Goal: Task Accomplishment & Management: Use online tool/utility

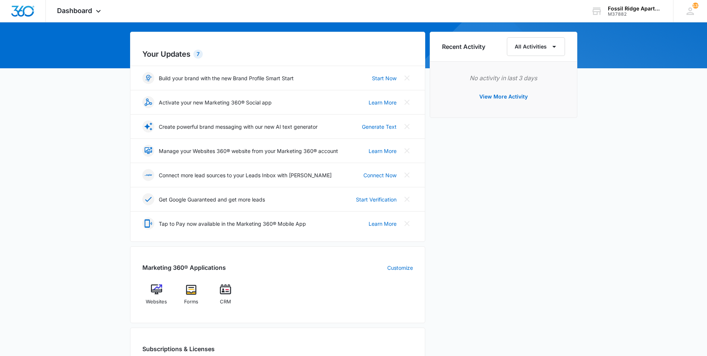
scroll to position [224, 0]
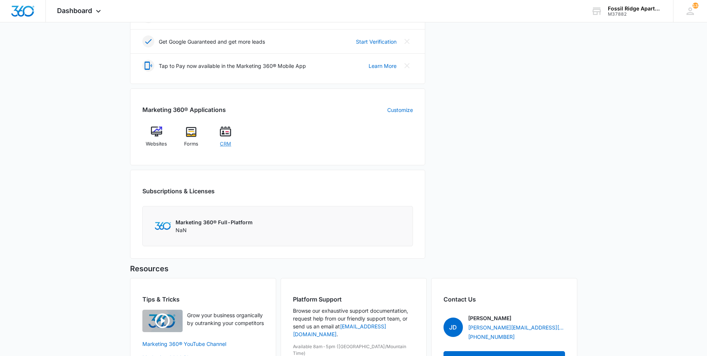
click at [223, 142] on span "CRM" at bounding box center [225, 143] width 11 height 7
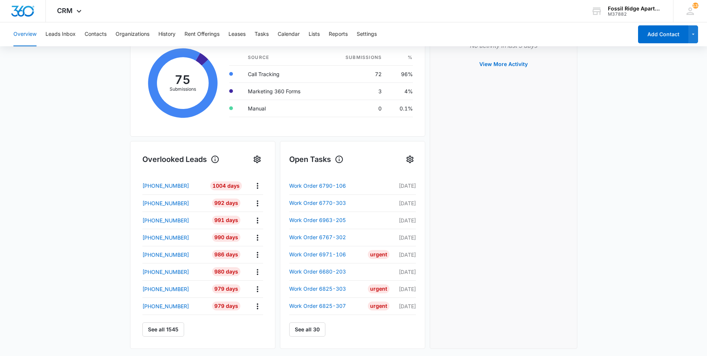
scroll to position [186, 0]
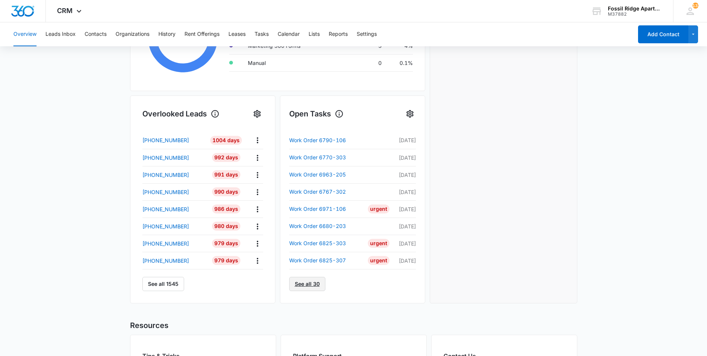
click at [319, 284] on link "See all 30" at bounding box center [307, 284] width 36 height 14
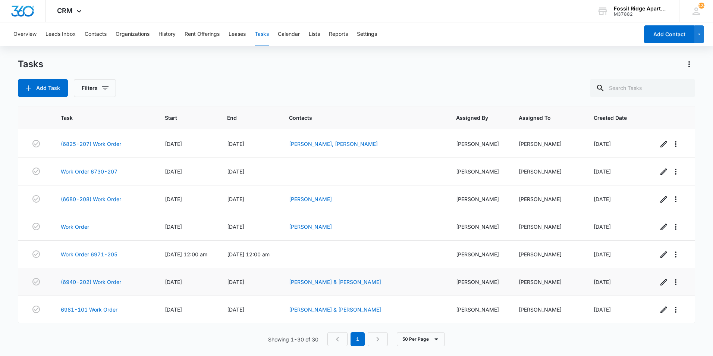
scroll to position [634, 0]
click at [98, 308] on link "6981-101 Work Order" at bounding box center [89, 309] width 57 height 8
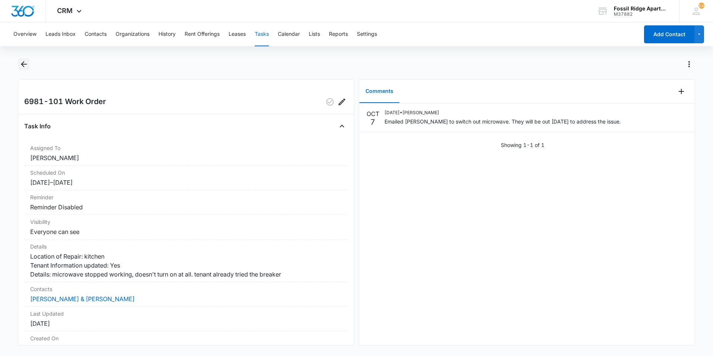
click at [19, 66] on icon "Back" at bounding box center [23, 64] width 9 height 9
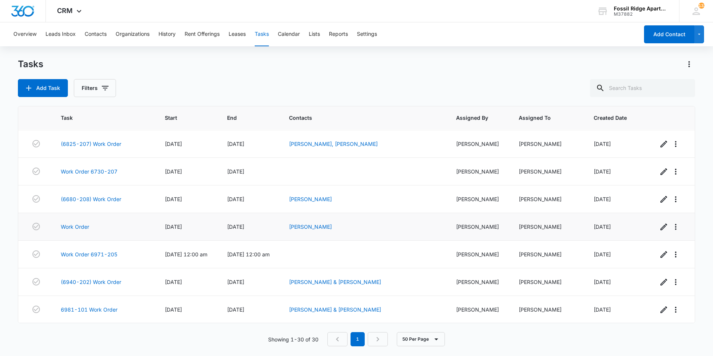
scroll to position [634, 0]
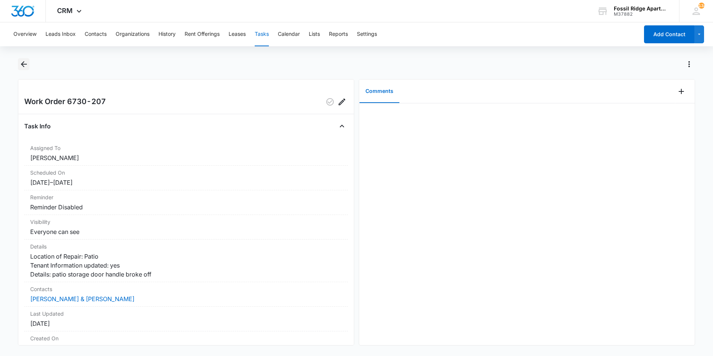
click at [23, 64] on icon "Back" at bounding box center [24, 64] width 6 height 6
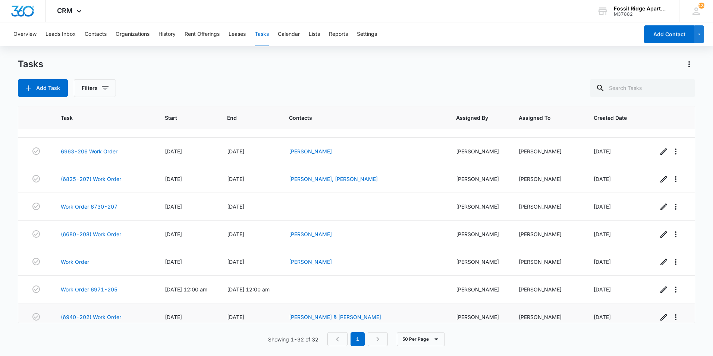
scroll to position [689, 0]
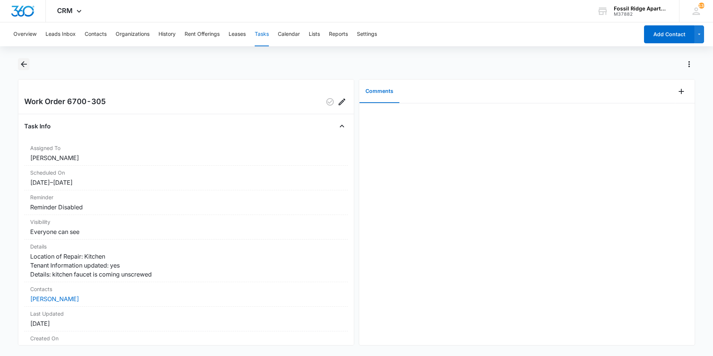
click at [23, 66] on icon "Back" at bounding box center [24, 64] width 6 height 6
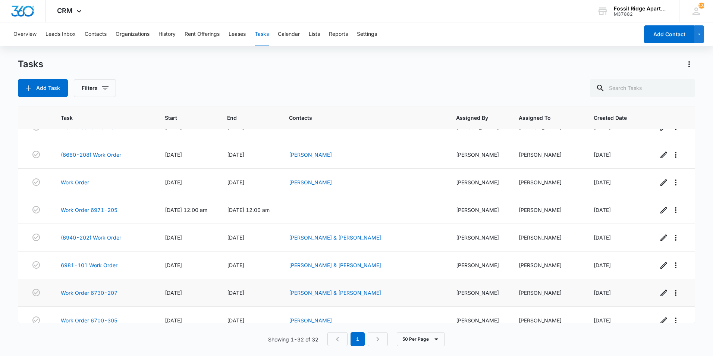
scroll to position [689, 0]
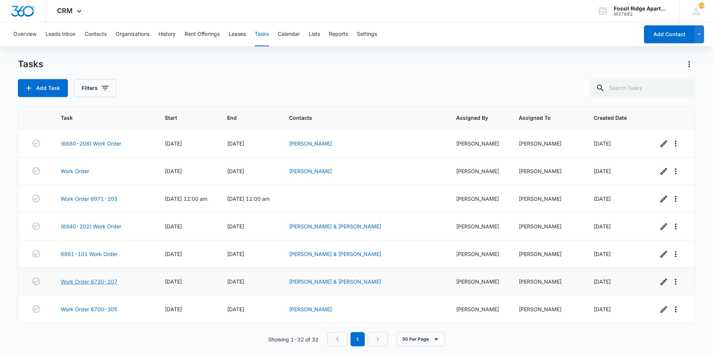
click at [109, 279] on link "Work Order 6730-207" at bounding box center [89, 281] width 57 height 8
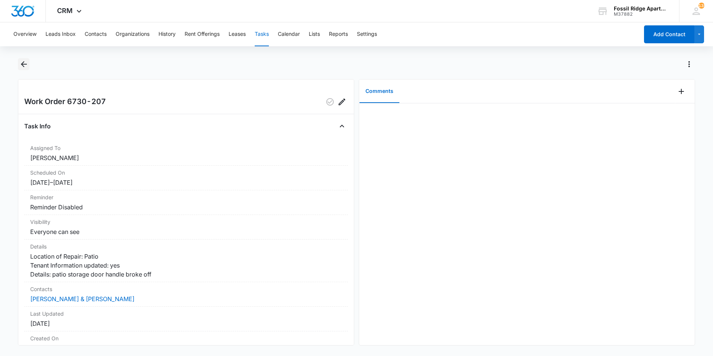
click at [20, 64] on icon "Back" at bounding box center [23, 64] width 9 height 9
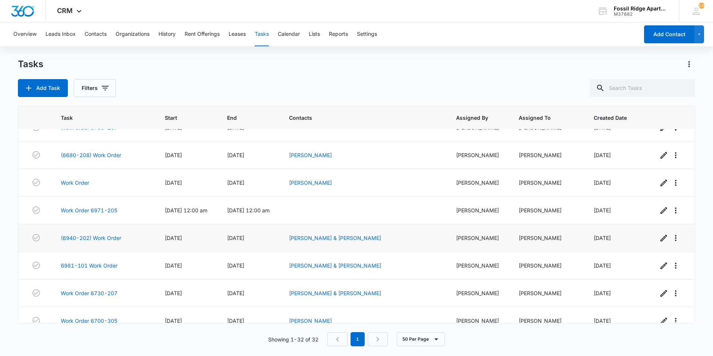
scroll to position [689, 0]
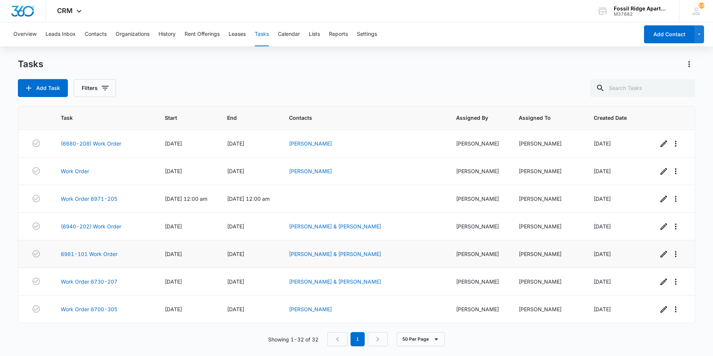
click at [159, 247] on td "[DATE]" at bounding box center [187, 254] width 62 height 28
drag, startPoint x: 160, startPoint y: 245, endPoint x: 169, endPoint y: 255, distance: 13.4
click at [169, 255] on td "[DATE]" at bounding box center [187, 254] width 62 height 28
click at [241, 79] on div "Add Task Filters" at bounding box center [356, 88] width 677 height 18
click at [102, 307] on link "Work Order 6700-305" at bounding box center [89, 309] width 57 height 8
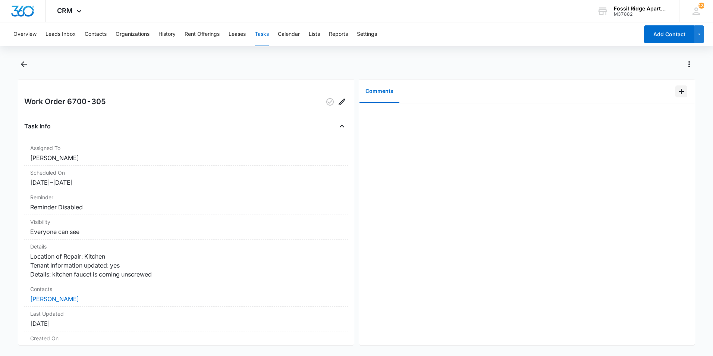
click at [677, 93] on icon "Add Comment" at bounding box center [681, 91] width 9 height 9
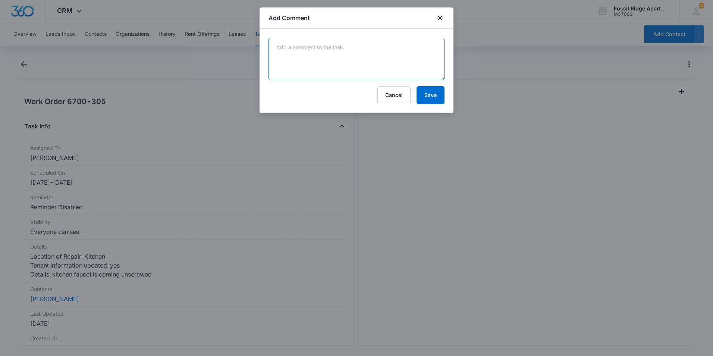
click at [377, 56] on textarea at bounding box center [356, 59] width 176 height 43
type textarea "Tightened the kitchen faucet."
click at [428, 100] on button "Save" at bounding box center [430, 95] width 28 height 18
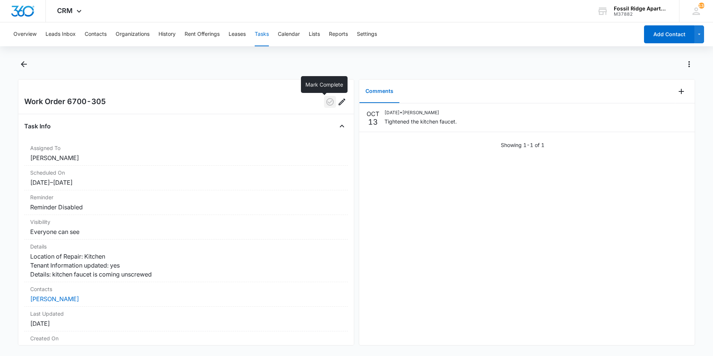
click at [325, 103] on icon "button" at bounding box center [329, 101] width 9 height 9
click at [21, 66] on icon "Back" at bounding box center [23, 64] width 9 height 9
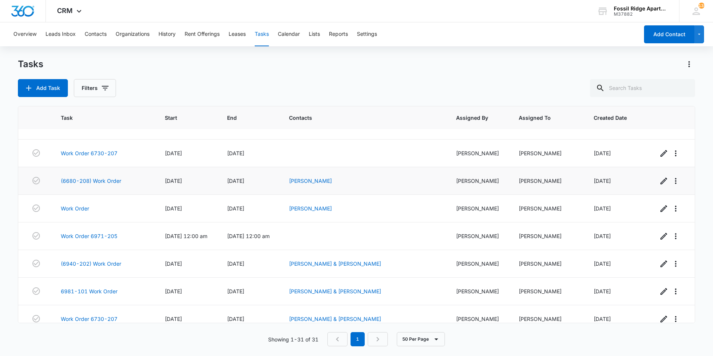
scroll to position [662, 0]
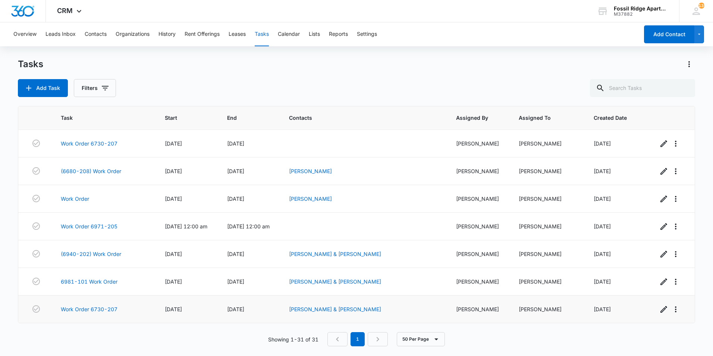
drag, startPoint x: 75, startPoint y: 209, endPoint x: 160, endPoint y: 306, distance: 129.0
click at [252, 75] on div "Tasks Add Task Filters" at bounding box center [356, 77] width 677 height 39
click at [98, 308] on link "Work Order 6730-207" at bounding box center [89, 309] width 57 height 8
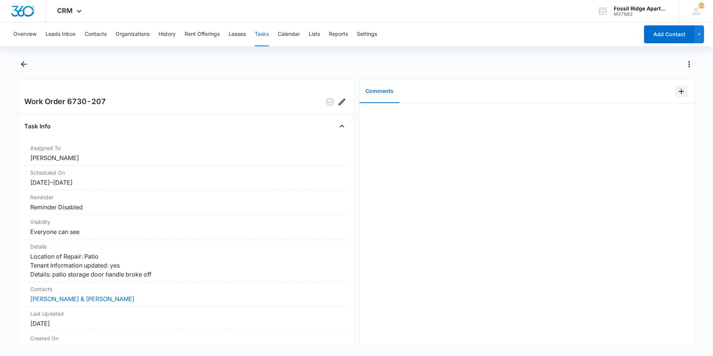
click at [675, 90] on button "Add Comment" at bounding box center [681, 91] width 12 height 12
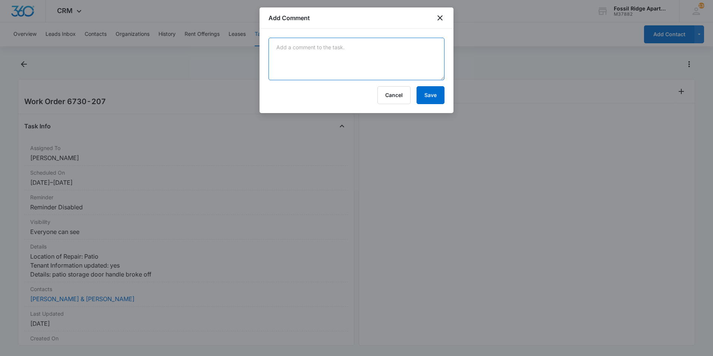
click at [366, 56] on textarea at bounding box center [356, 59] width 176 height 43
type textarea "Replaced patio door handle. I took the spare key to the office."
click at [432, 98] on button "Save" at bounding box center [430, 95] width 28 height 18
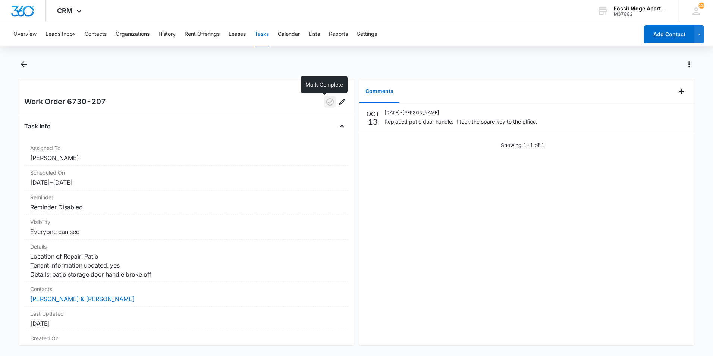
click at [326, 99] on icon "button" at bounding box center [329, 101] width 7 height 7
click at [24, 67] on icon "Back" at bounding box center [23, 64] width 9 height 9
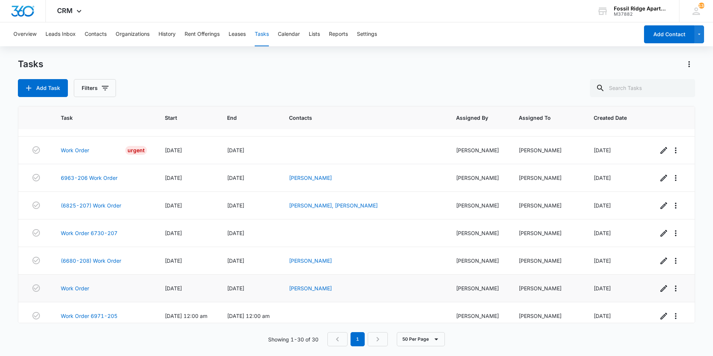
scroll to position [634, 0]
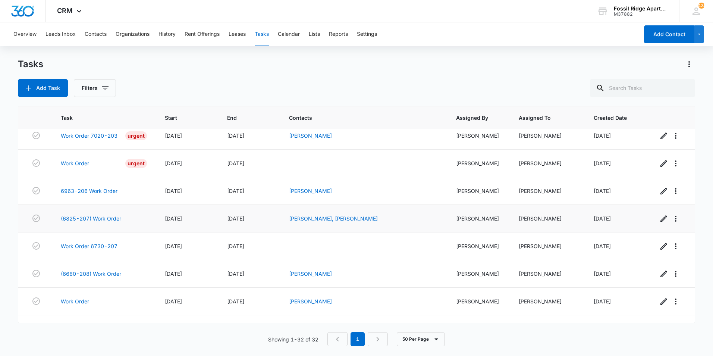
scroll to position [689, 0]
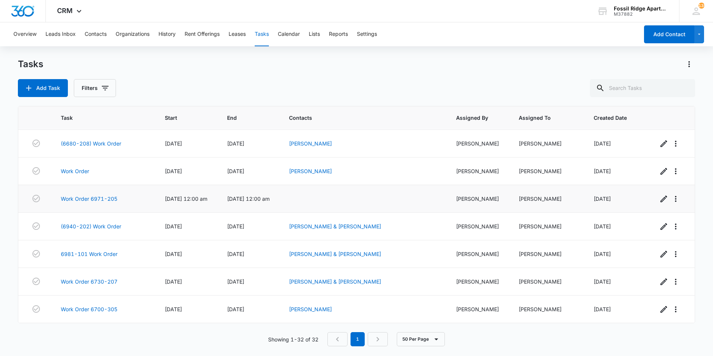
drag, startPoint x: 550, startPoint y: 77, endPoint x: 535, endPoint y: 200, distance: 123.9
click at [540, 160] on div "Tasks Add Task Filters Task Start End Contacts Assigned By Assigned To Created …" at bounding box center [356, 206] width 677 height 297
click at [275, 73] on div "Tasks Add Task Filters" at bounding box center [356, 77] width 677 height 39
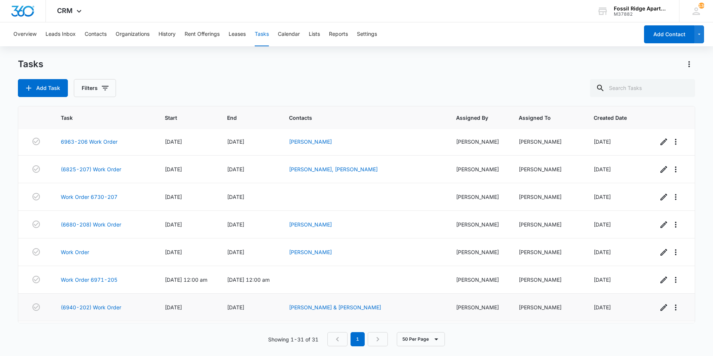
scroll to position [662, 0]
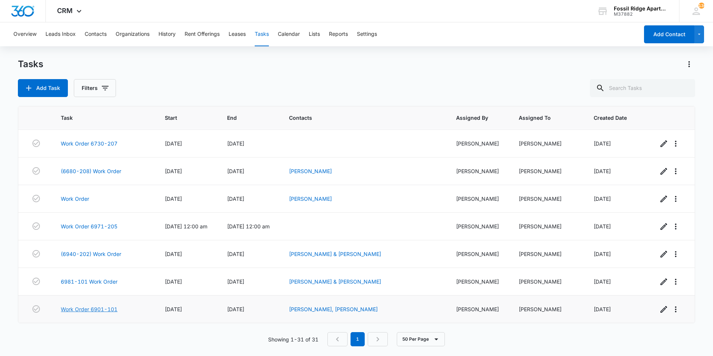
click at [90, 309] on link "Work Order 6901-101" at bounding box center [89, 309] width 57 height 8
